Goal: Check status: Check status

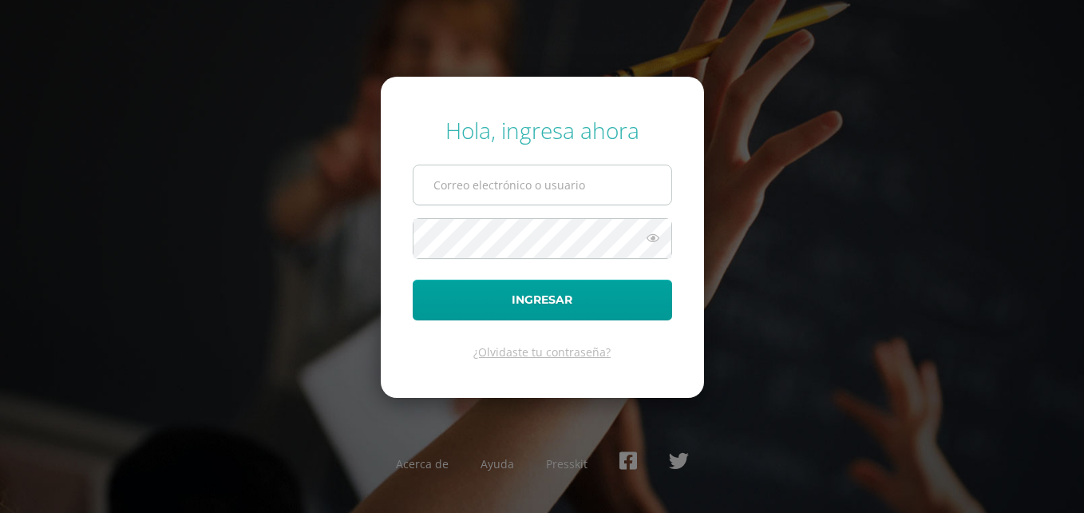
click at [608, 192] on input "text" at bounding box center [543, 184] width 258 height 39
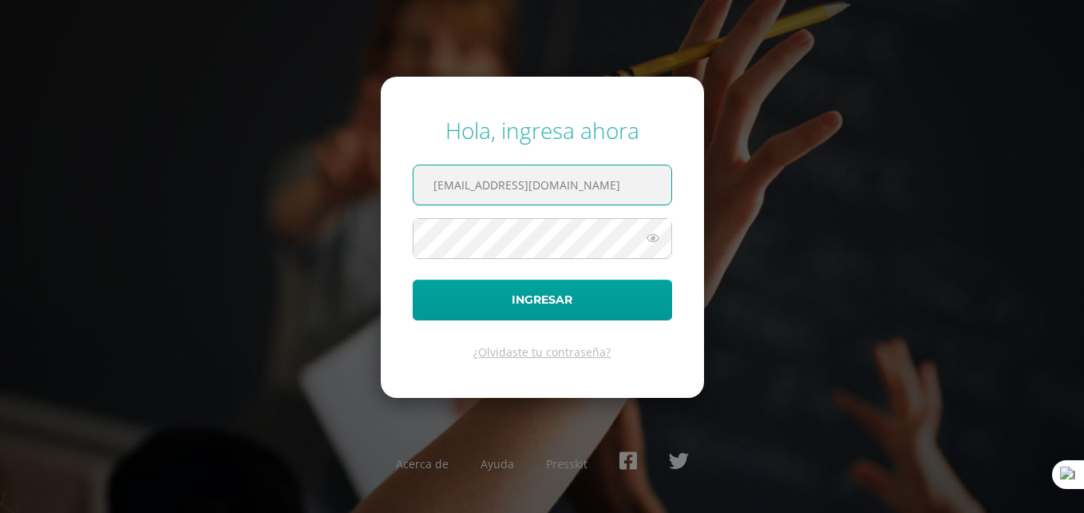
type input "2559082@insarycristovive.edu.gt"
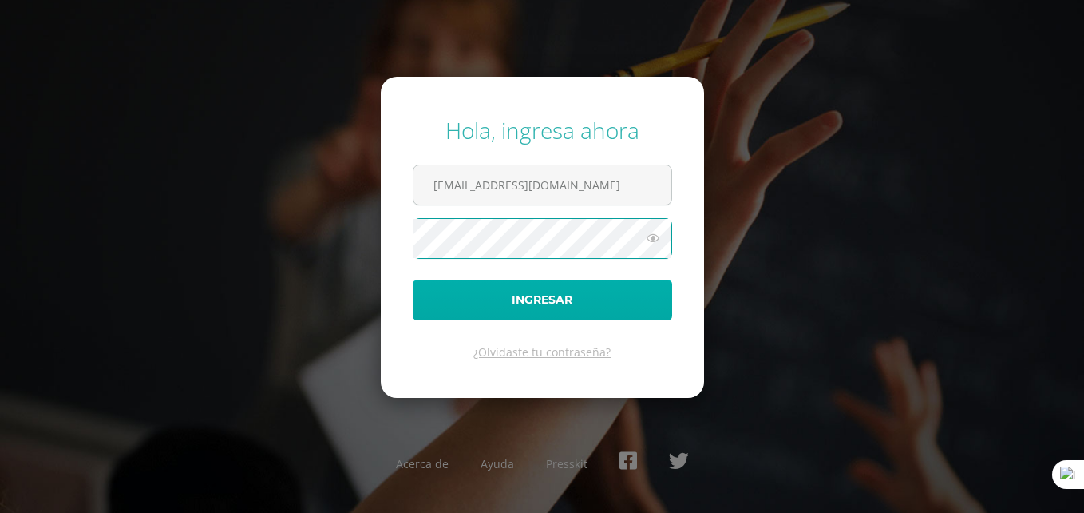
click at [591, 304] on form "Hola, ingresa ahora 2559082@insarycristovive.edu.gt Ingresar ¿Olvidaste tu cont…" at bounding box center [542, 237] width 323 height 321
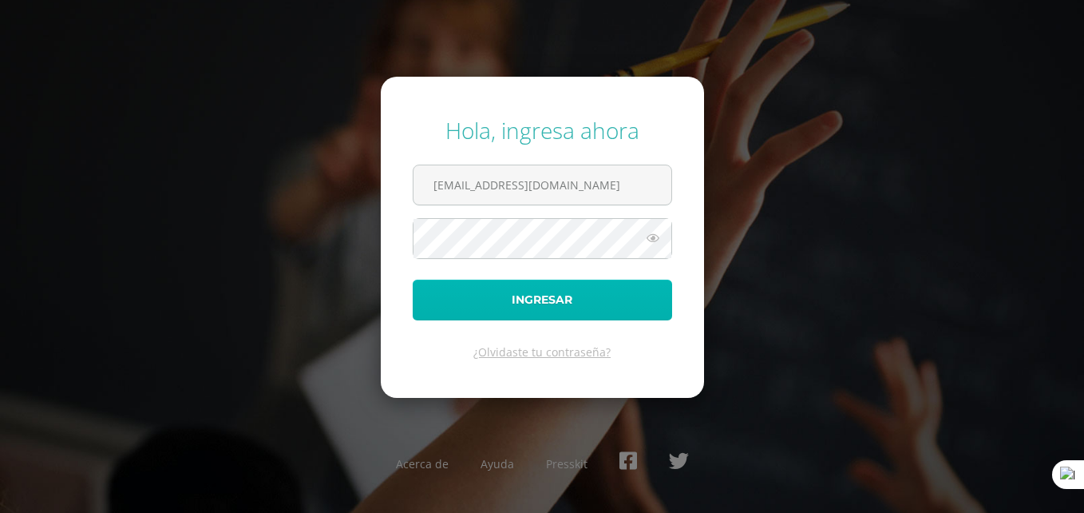
click at [591, 304] on button "Ingresar" at bounding box center [542, 299] width 259 height 41
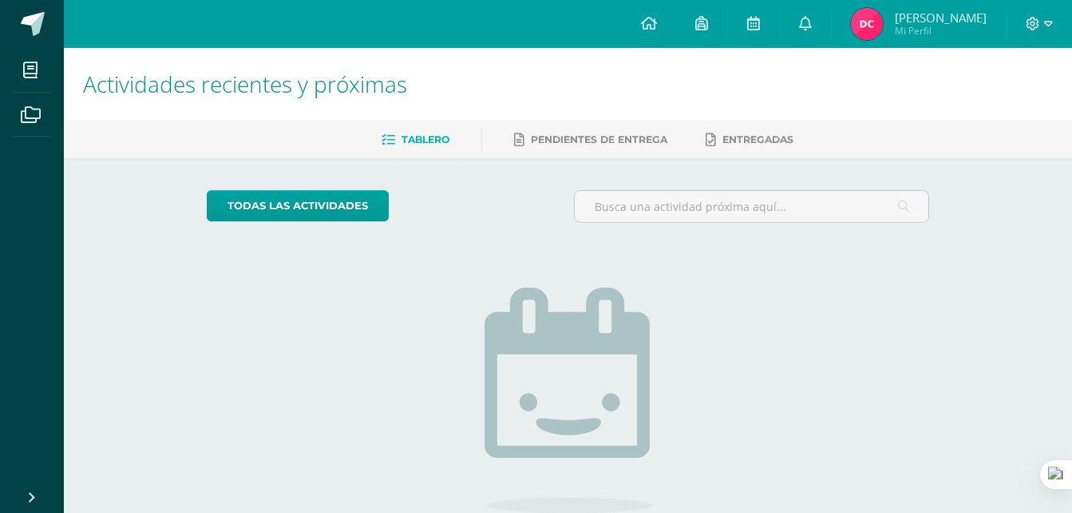
click at [883, 23] on img at bounding box center [867, 24] width 32 height 32
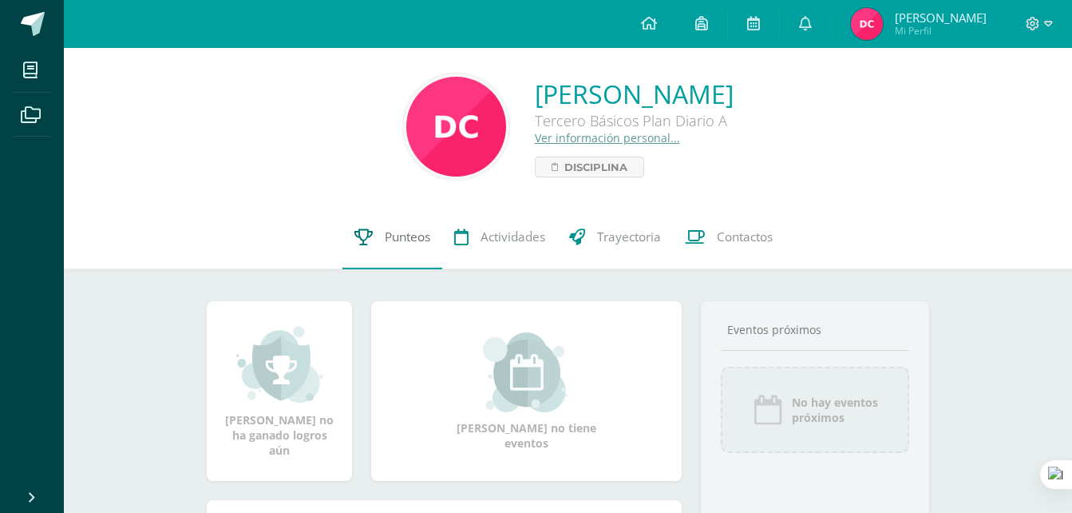
click at [385, 263] on link "Punteos" at bounding box center [392, 237] width 100 height 64
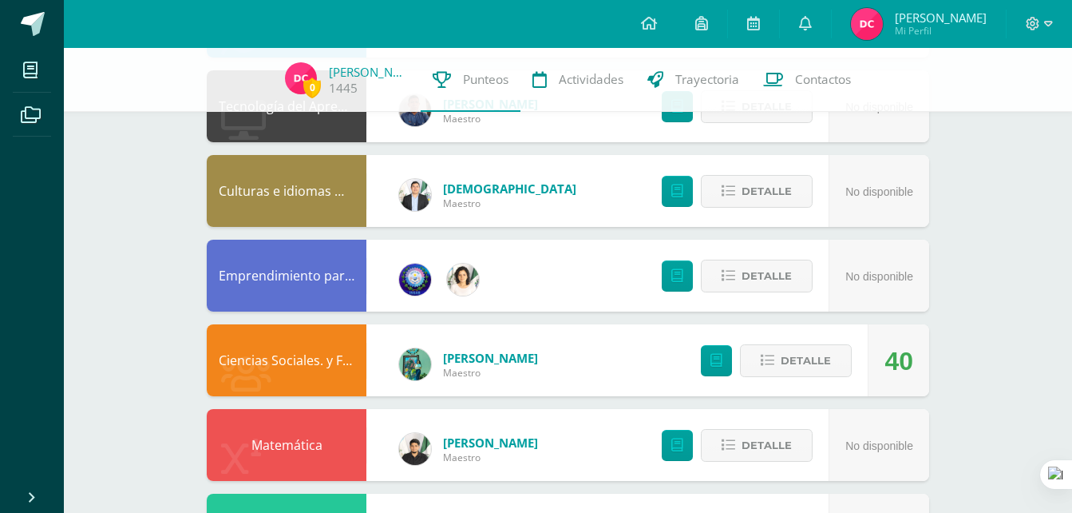
scroll to position [439, 0]
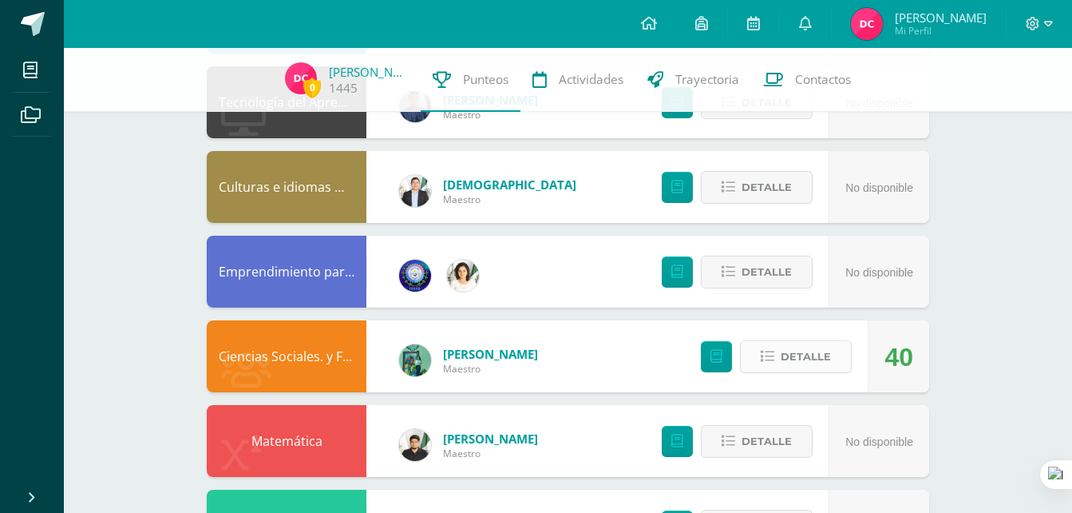
click at [822, 358] on span "Detalle" at bounding box center [806, 357] width 50 height 30
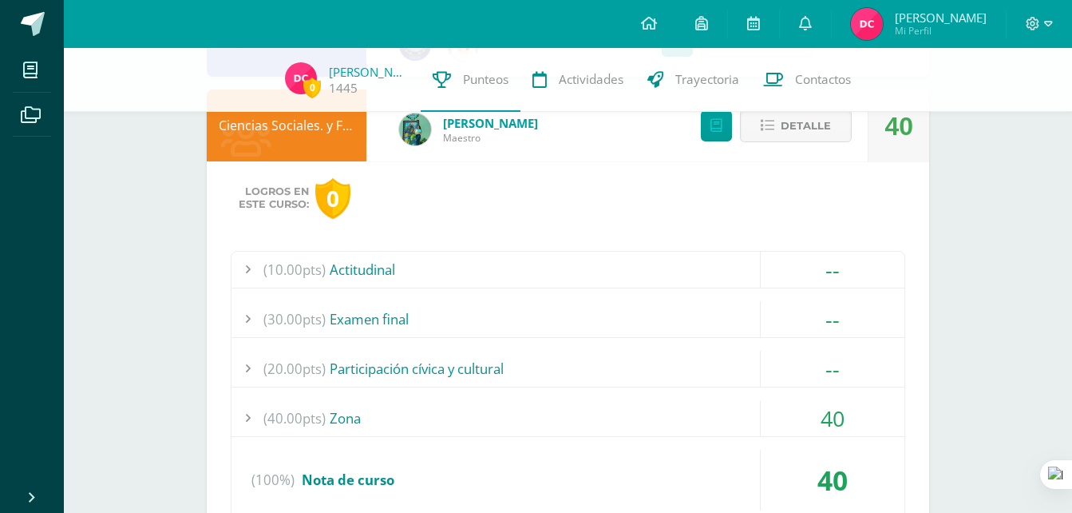
scroll to position [667, 0]
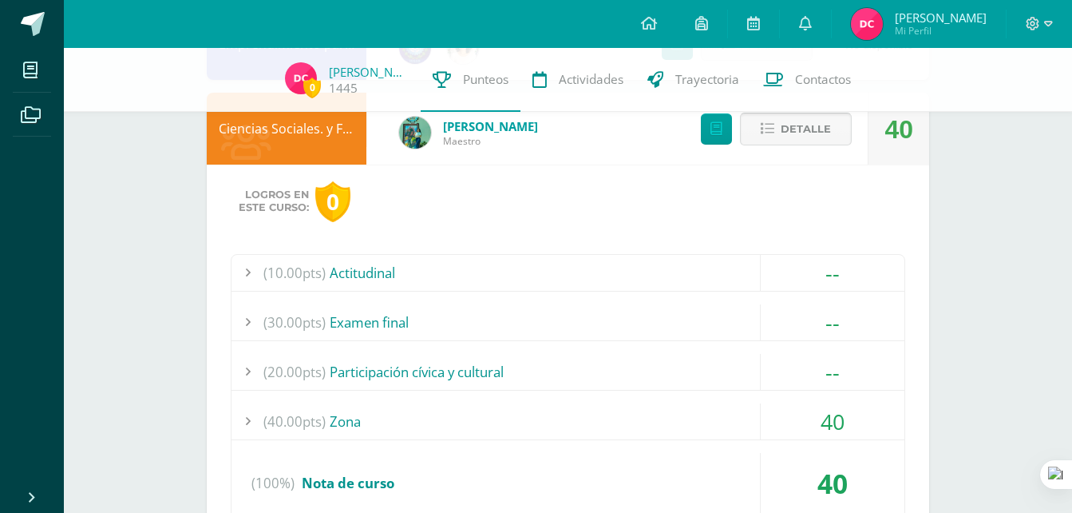
click at [822, 145] on button "Detalle" at bounding box center [796, 129] width 112 height 33
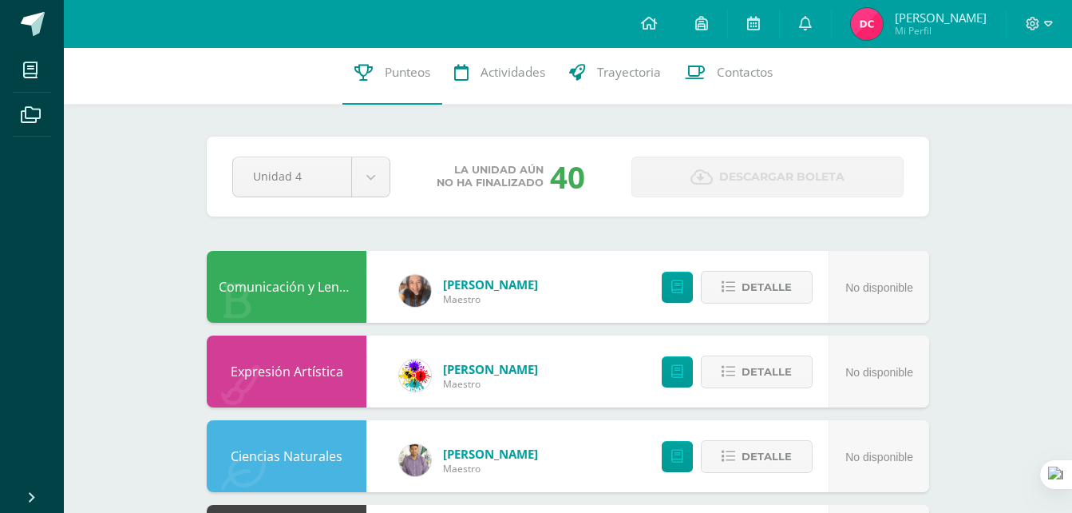
scroll to position [0, 0]
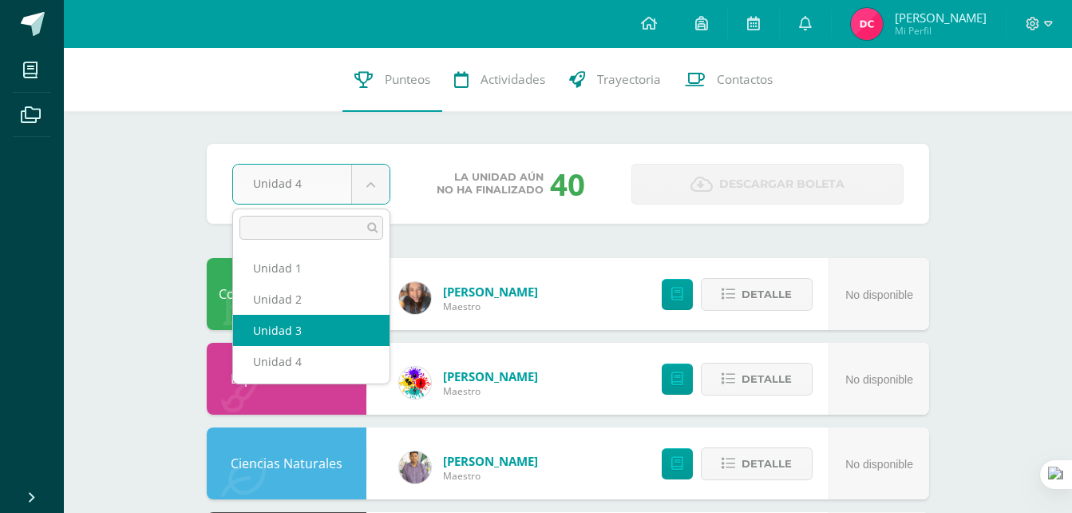
select select "Unidad 3"
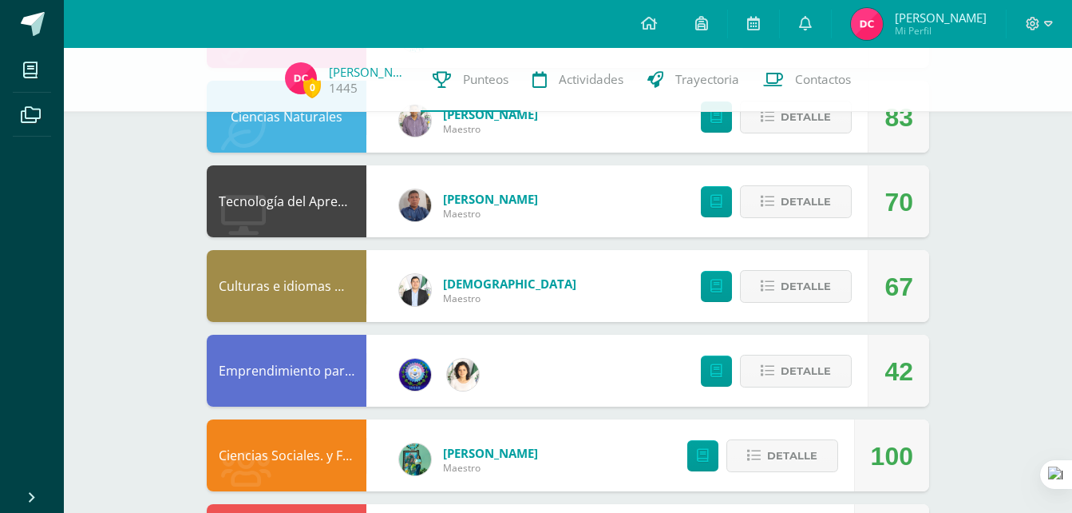
scroll to position [334, 0]
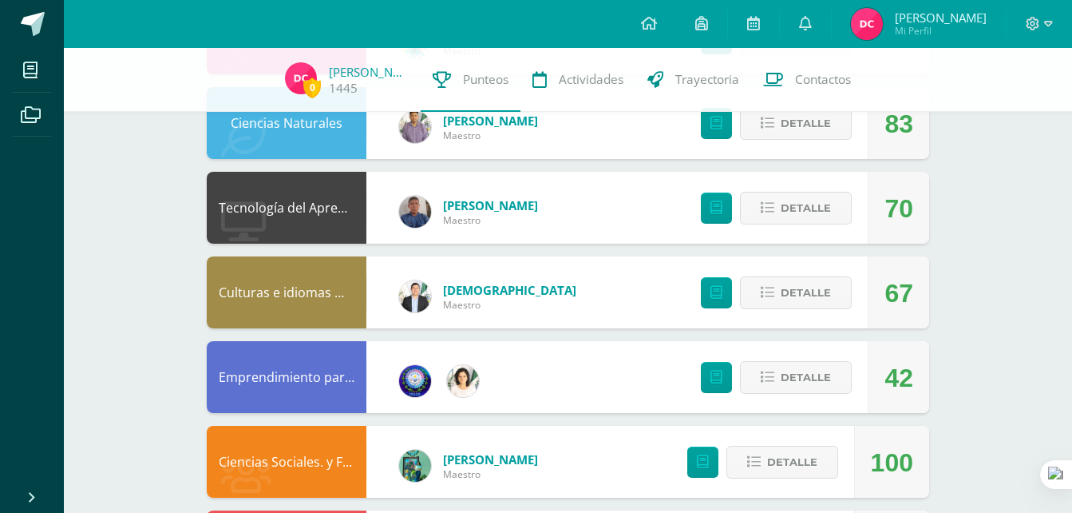
drag, startPoint x: 1064, startPoint y: 287, endPoint x: 1087, endPoint y: 287, distance: 22.4
click at [1071, 287] on html "Mis cursos Archivos Cerrar panel Ciencias Naturales Tercero Básicos Plan Diario…" at bounding box center [536, 224] width 1072 height 1117
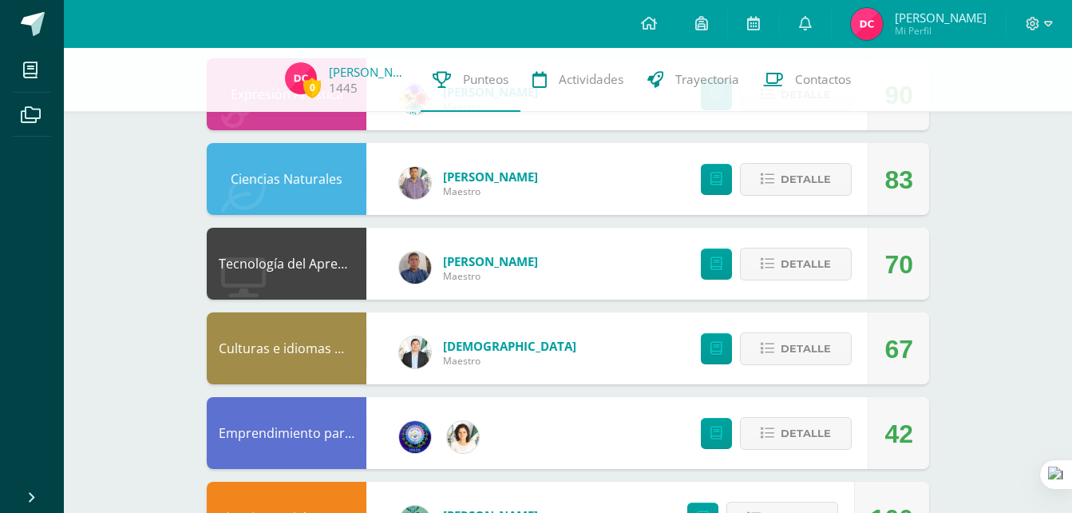
scroll to position [276, 0]
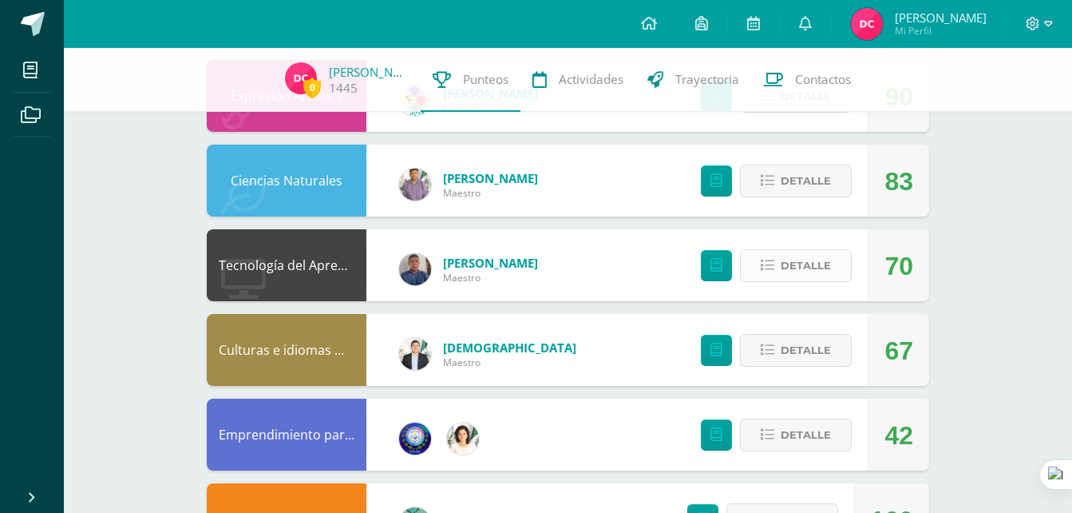
click at [801, 251] on span "Detalle" at bounding box center [806, 266] width 50 height 30
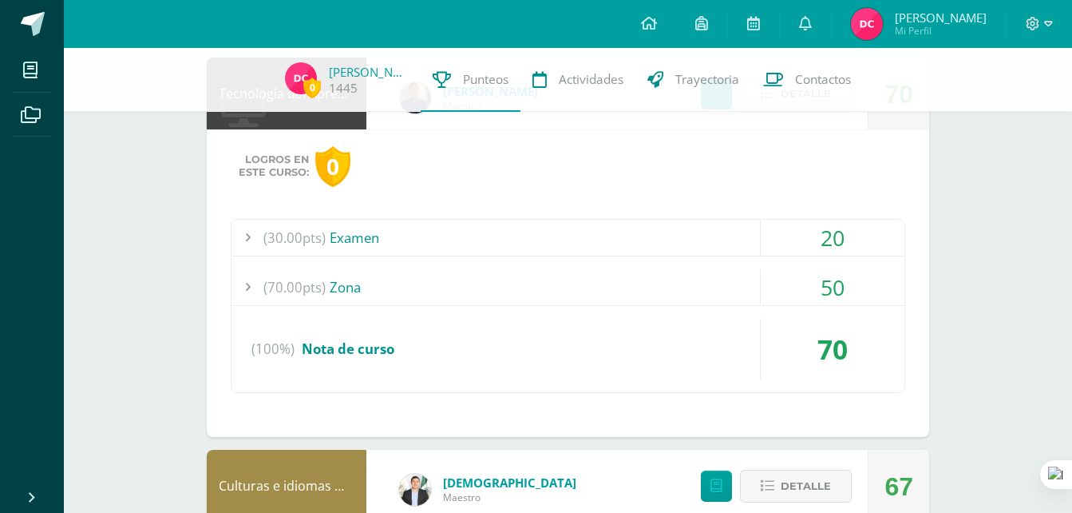
scroll to position [453, 0]
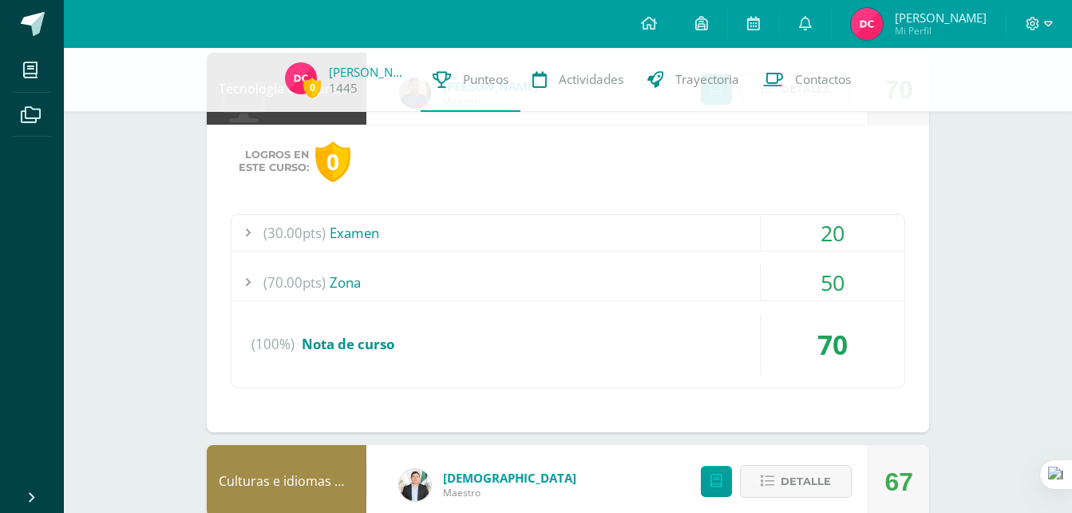
click at [875, 275] on div "50" at bounding box center [833, 282] width 144 height 36
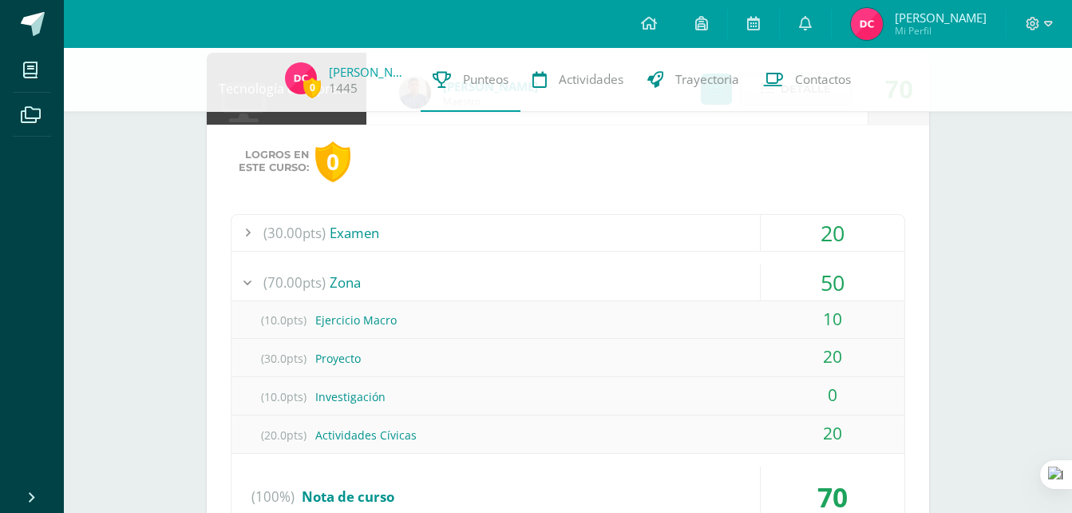
click at [875, 275] on div "50" at bounding box center [833, 282] width 144 height 36
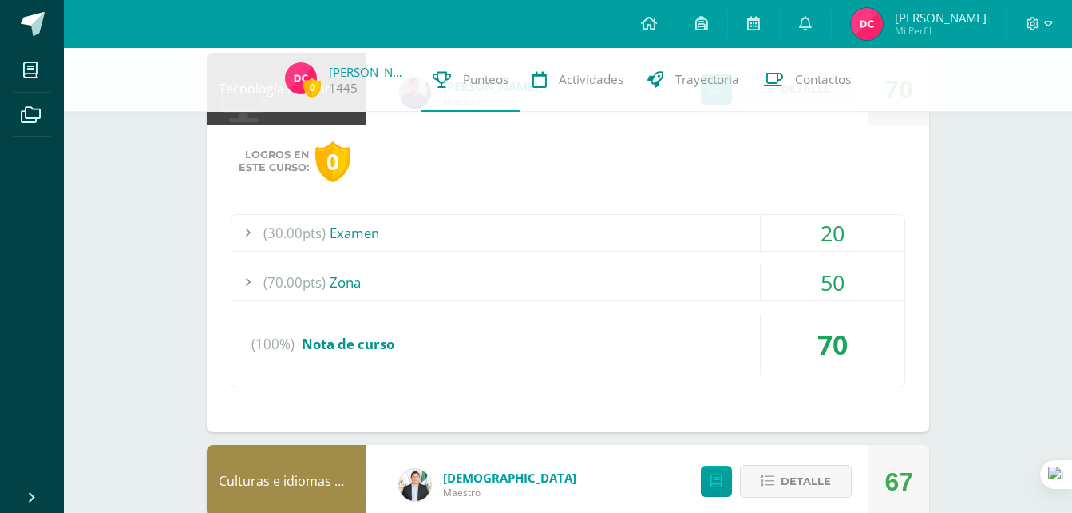
scroll to position [450, 0]
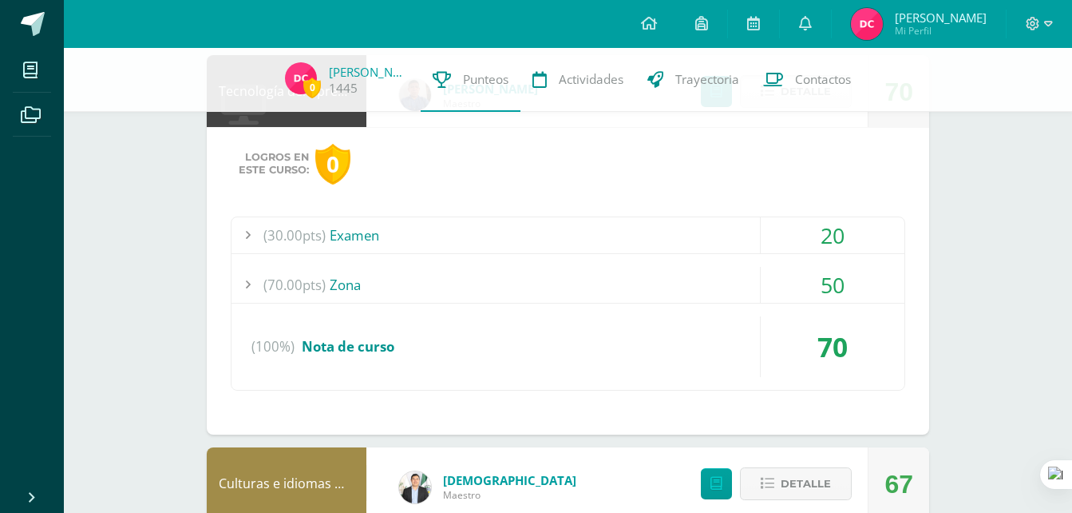
click at [851, 282] on div "50" at bounding box center [833, 285] width 144 height 36
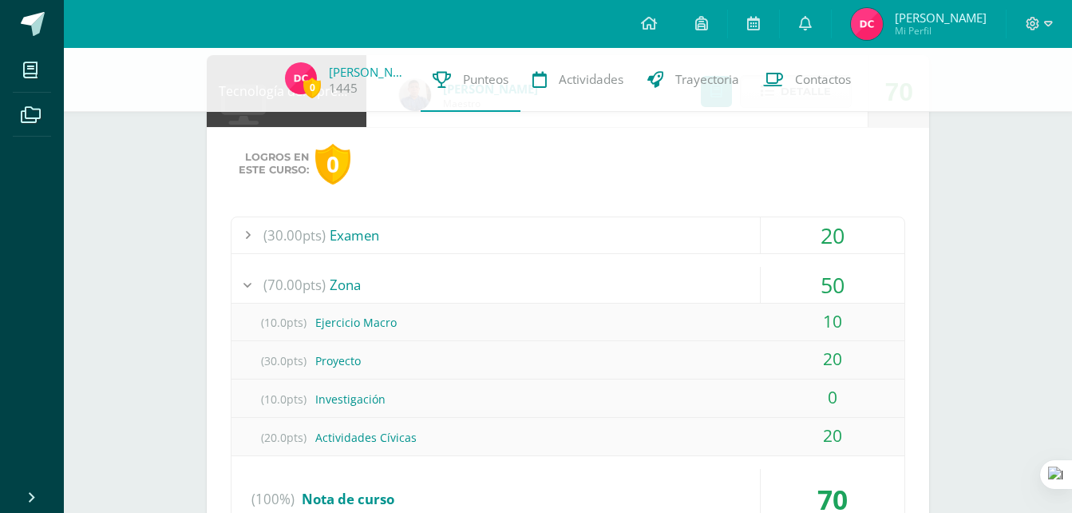
click at [851, 282] on div "50" at bounding box center [833, 285] width 144 height 36
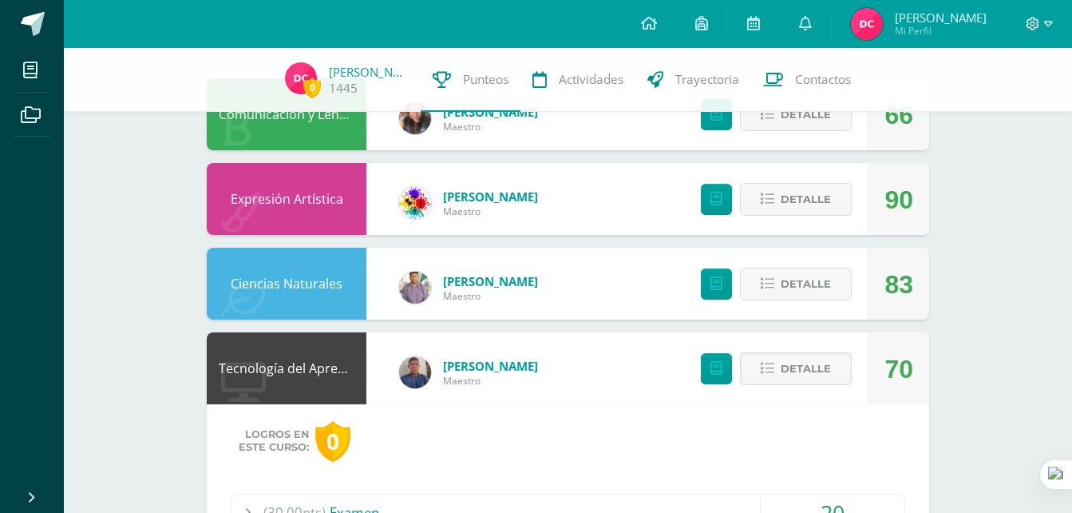
scroll to position [166, 0]
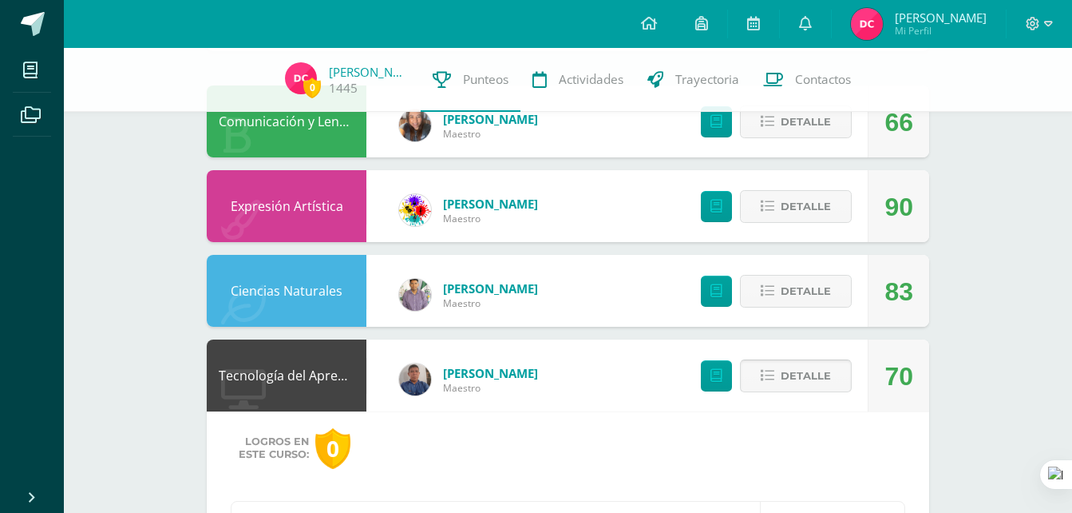
click at [804, 368] on span "Detalle" at bounding box center [806, 376] width 50 height 30
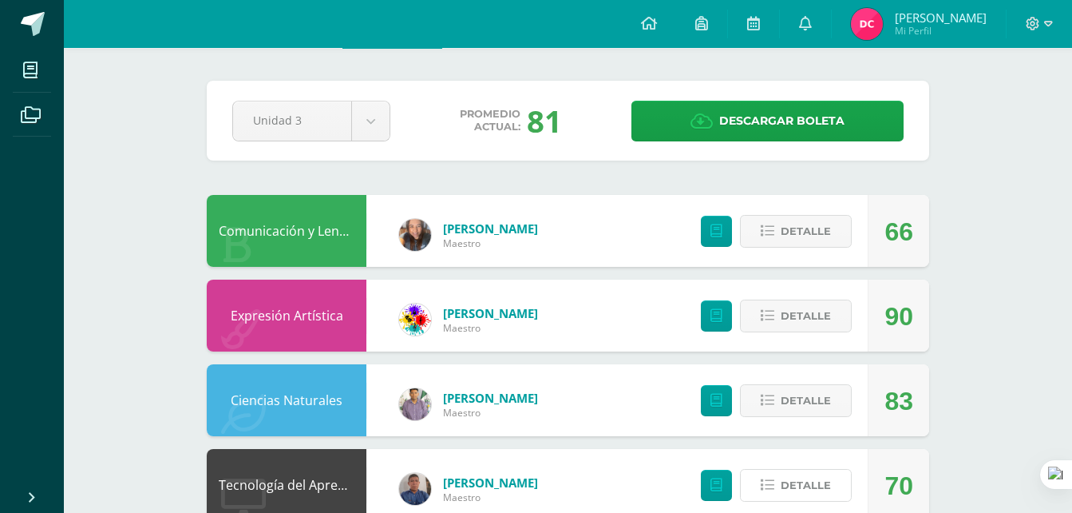
scroll to position [0, 0]
